Goal: Register for event/course

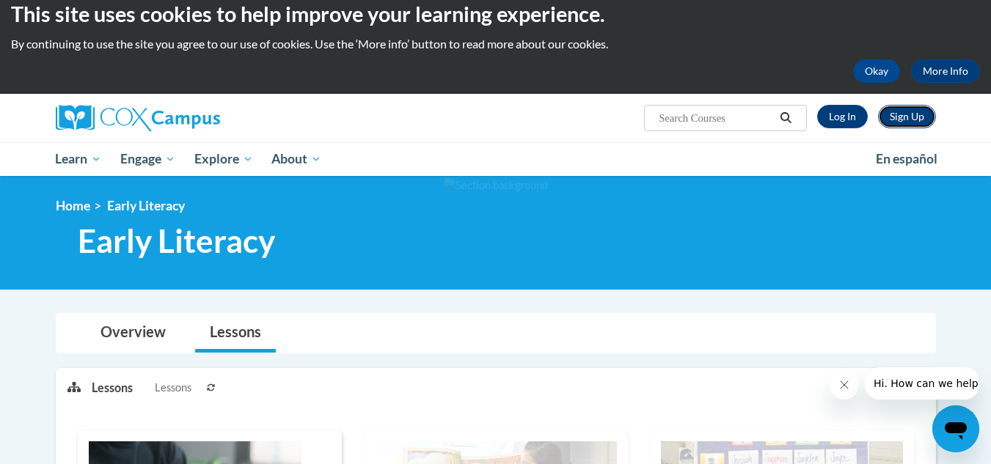
click at [897, 123] on link "Sign Up" at bounding box center [907, 116] width 58 height 23
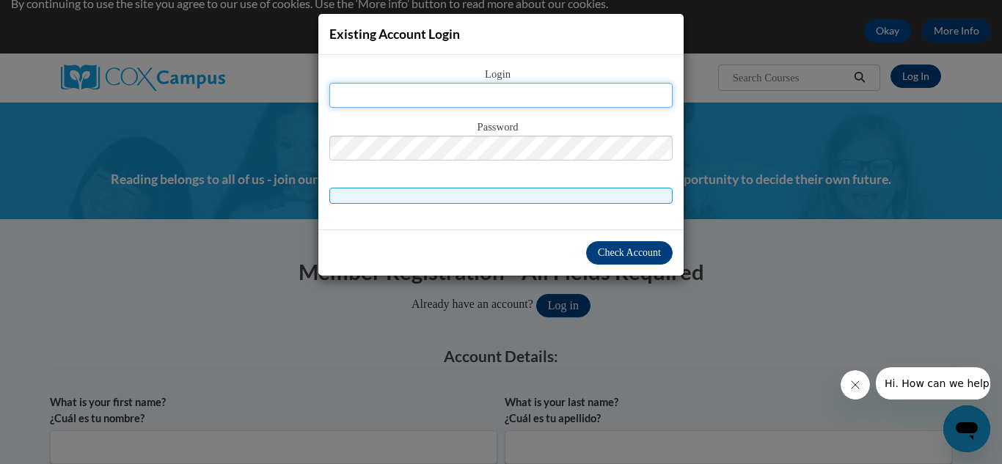
click at [550, 93] on input "text" at bounding box center [500, 95] width 343 height 25
type input "melendezmadi107@gmail.com"
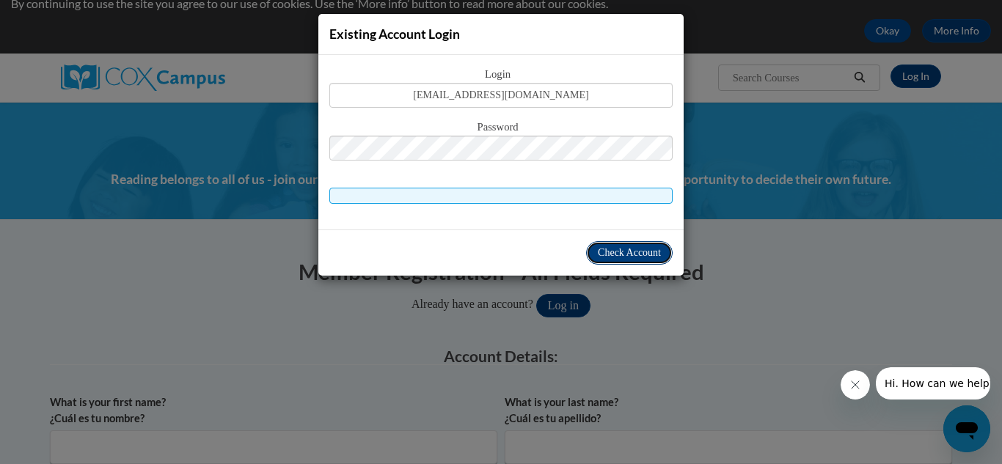
click at [609, 249] on span "Check Account" at bounding box center [629, 252] width 63 height 11
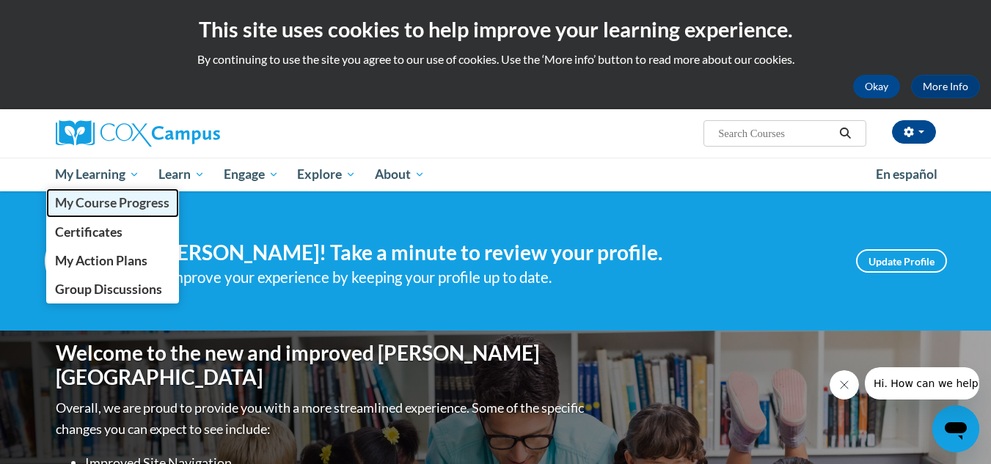
click at [117, 202] on span "My Course Progress" at bounding box center [112, 202] width 114 height 15
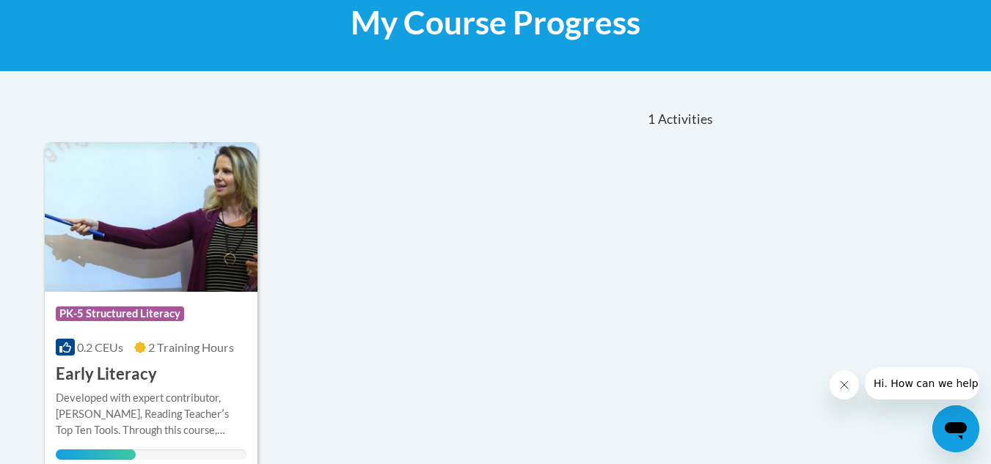
scroll to position [236, 0]
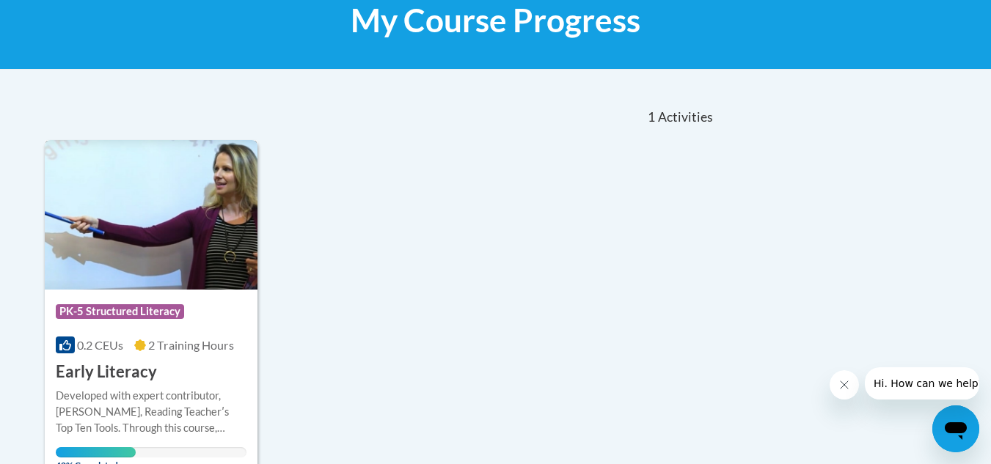
click at [191, 343] on span "2 Training Hours" at bounding box center [191, 345] width 86 height 14
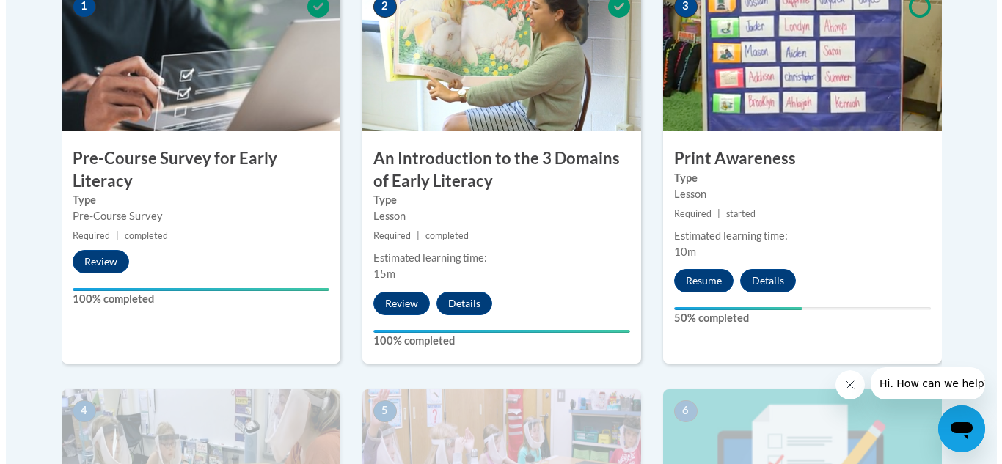
scroll to position [509, 0]
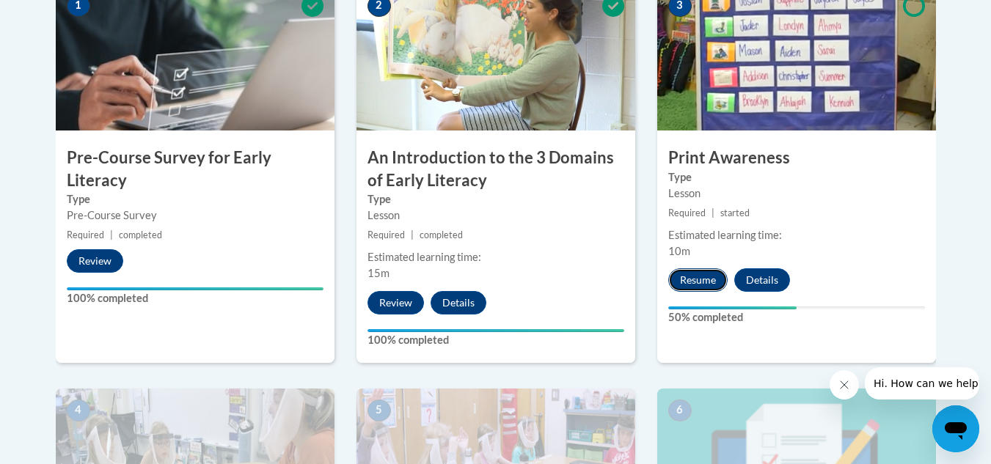
click at [688, 284] on button "Resume" at bounding box center [697, 280] width 59 height 23
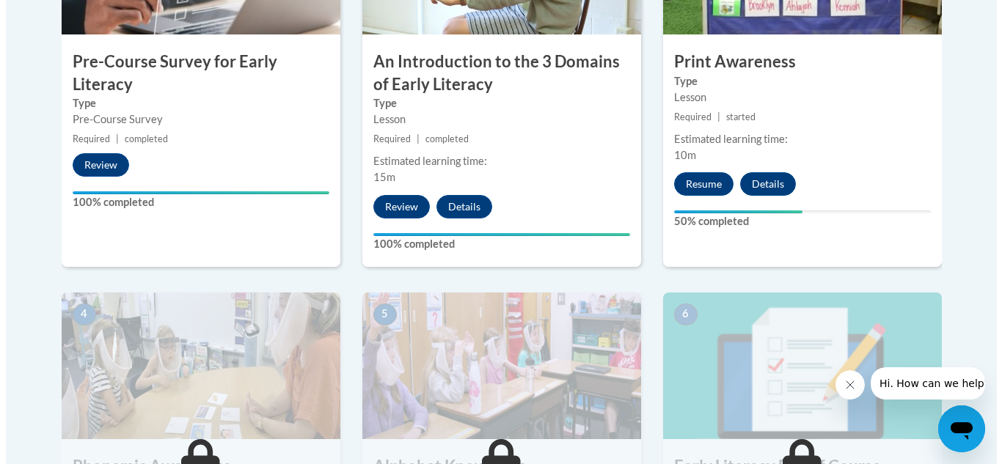
scroll to position [605, 0]
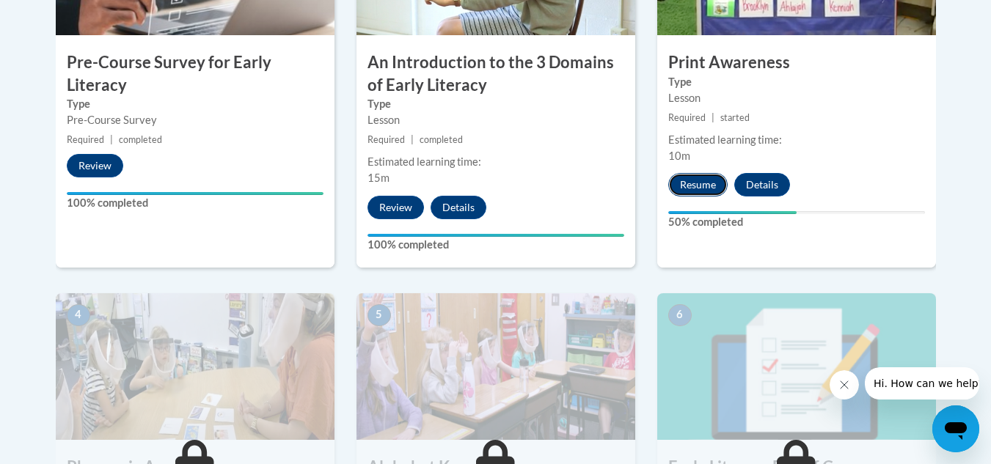
click at [680, 175] on button "Resume" at bounding box center [697, 184] width 59 height 23
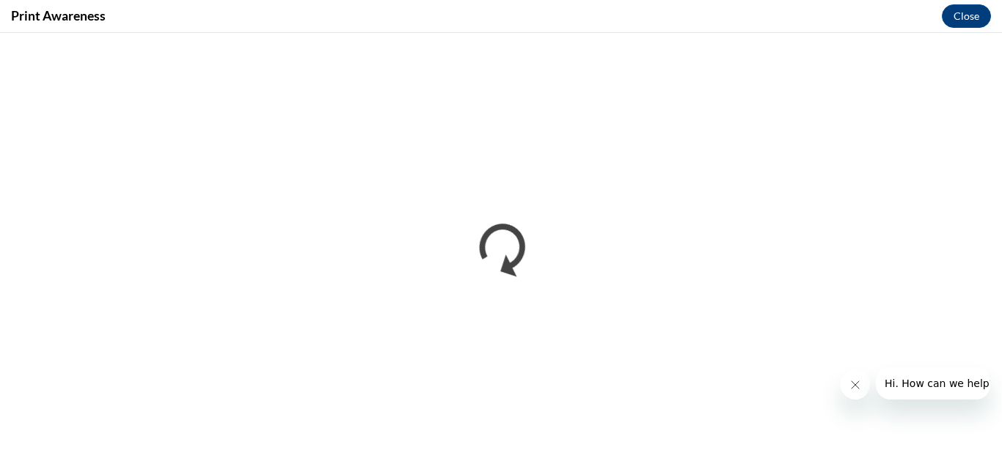
scroll to position [0, 0]
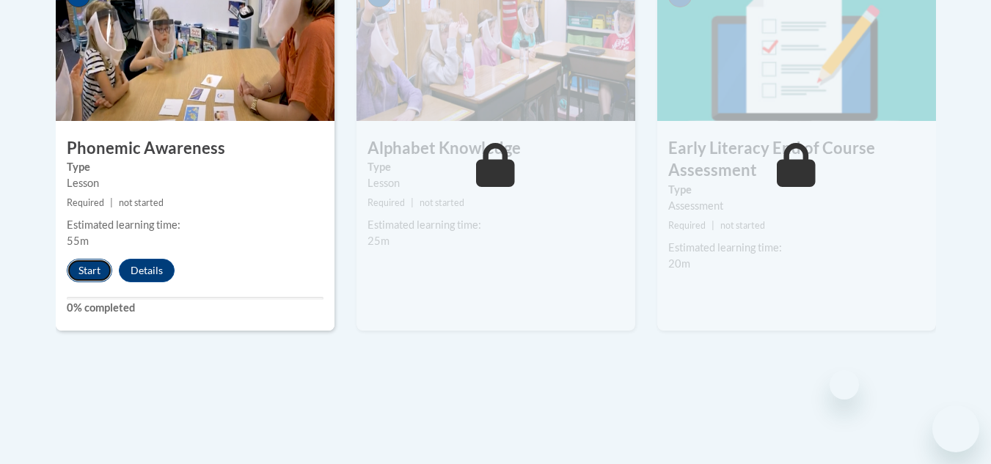
click at [98, 262] on button "Start" at bounding box center [89, 270] width 45 height 23
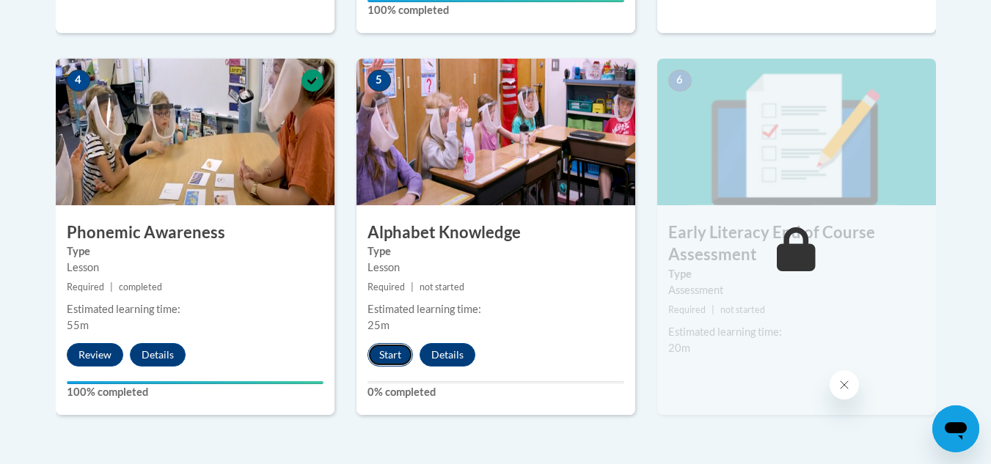
click at [385, 351] on button "Start" at bounding box center [390, 354] width 45 height 23
